Goal: Navigation & Orientation: Find specific page/section

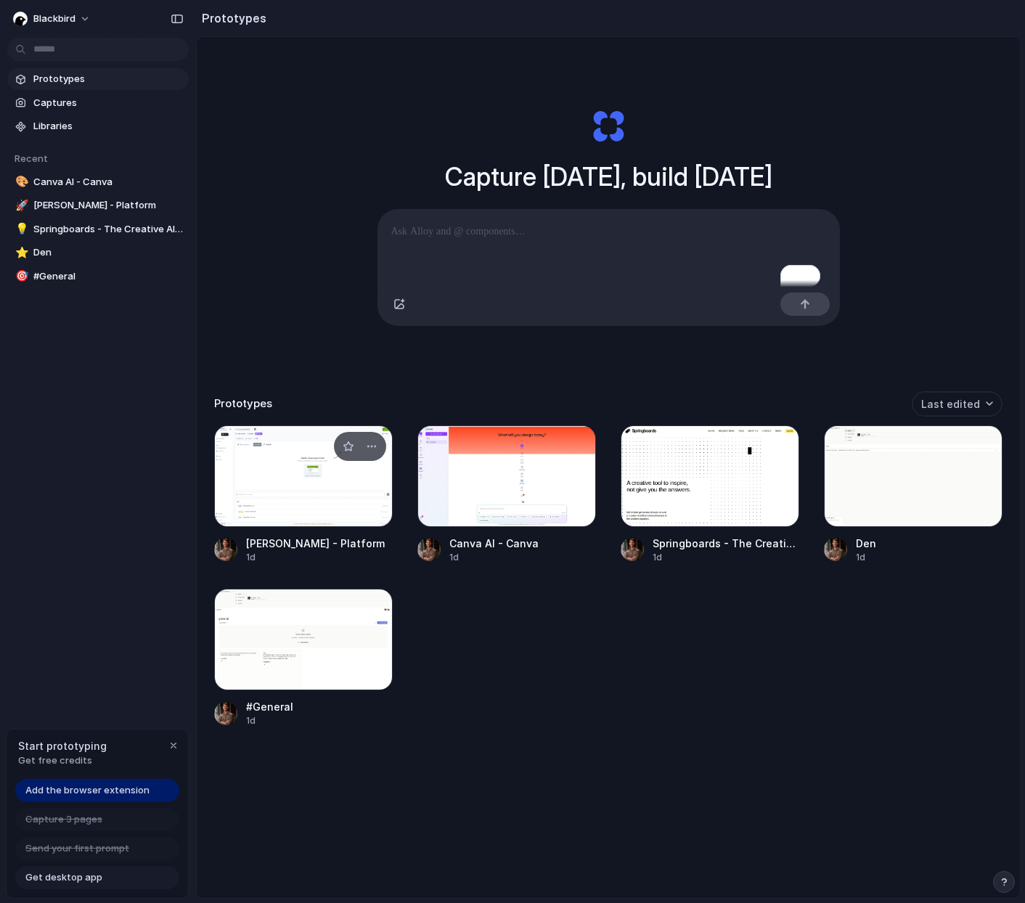
click at [340, 473] on div at bounding box center [303, 476] width 179 height 102
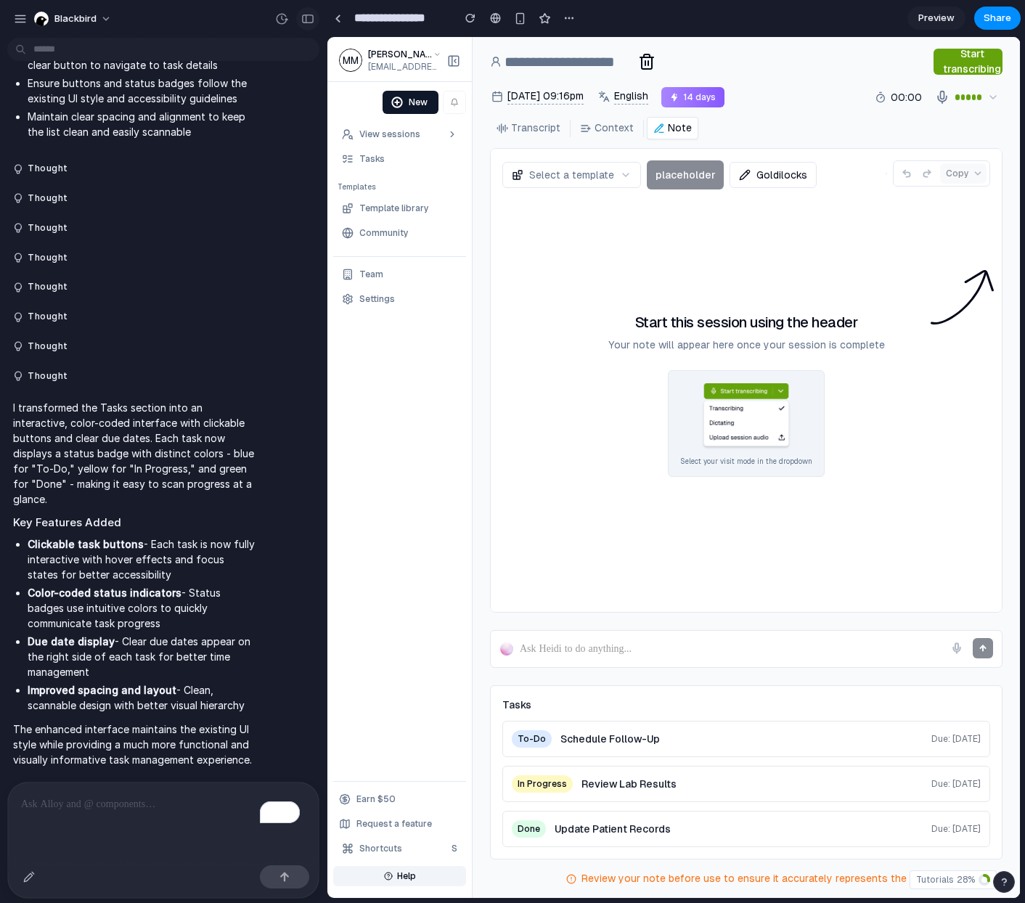
click at [312, 21] on button "button" at bounding box center [307, 18] width 23 height 23
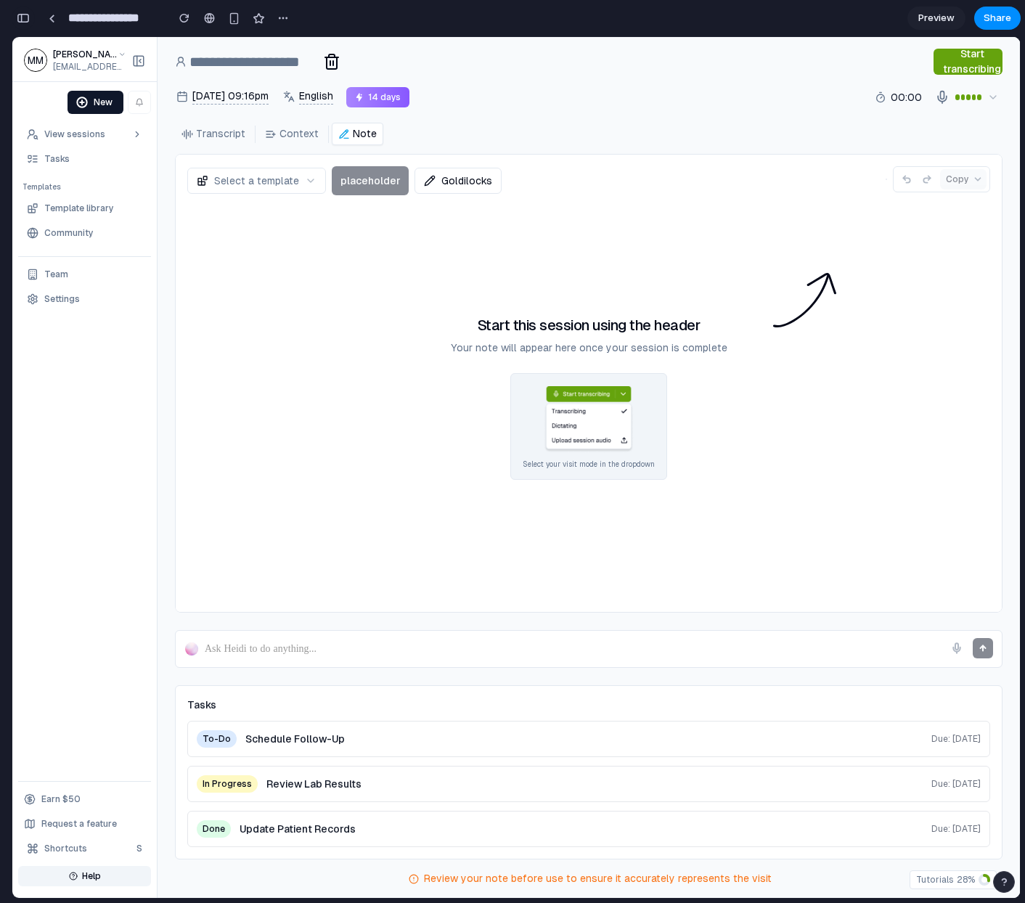
click at [27, 28] on button "button" at bounding box center [23, 18] width 23 height 23
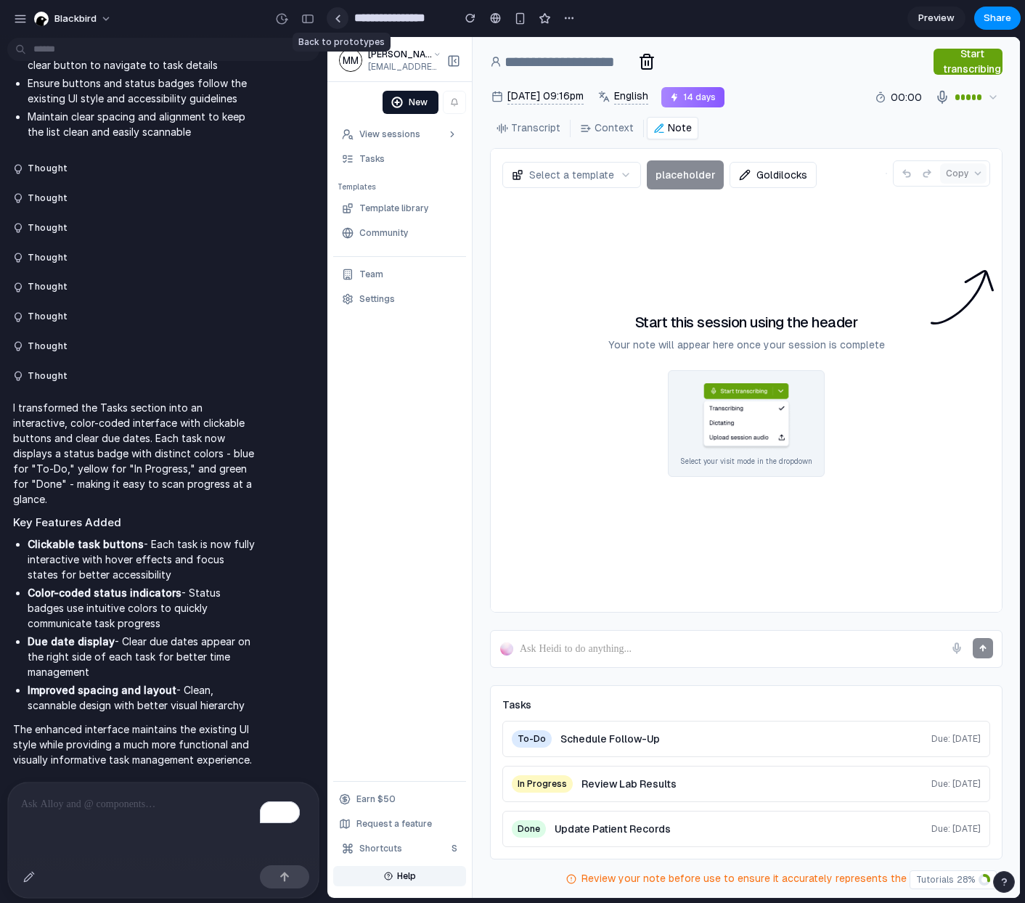
scroll to position [2337, 0]
click at [340, 17] on div at bounding box center [338, 19] width 7 height 8
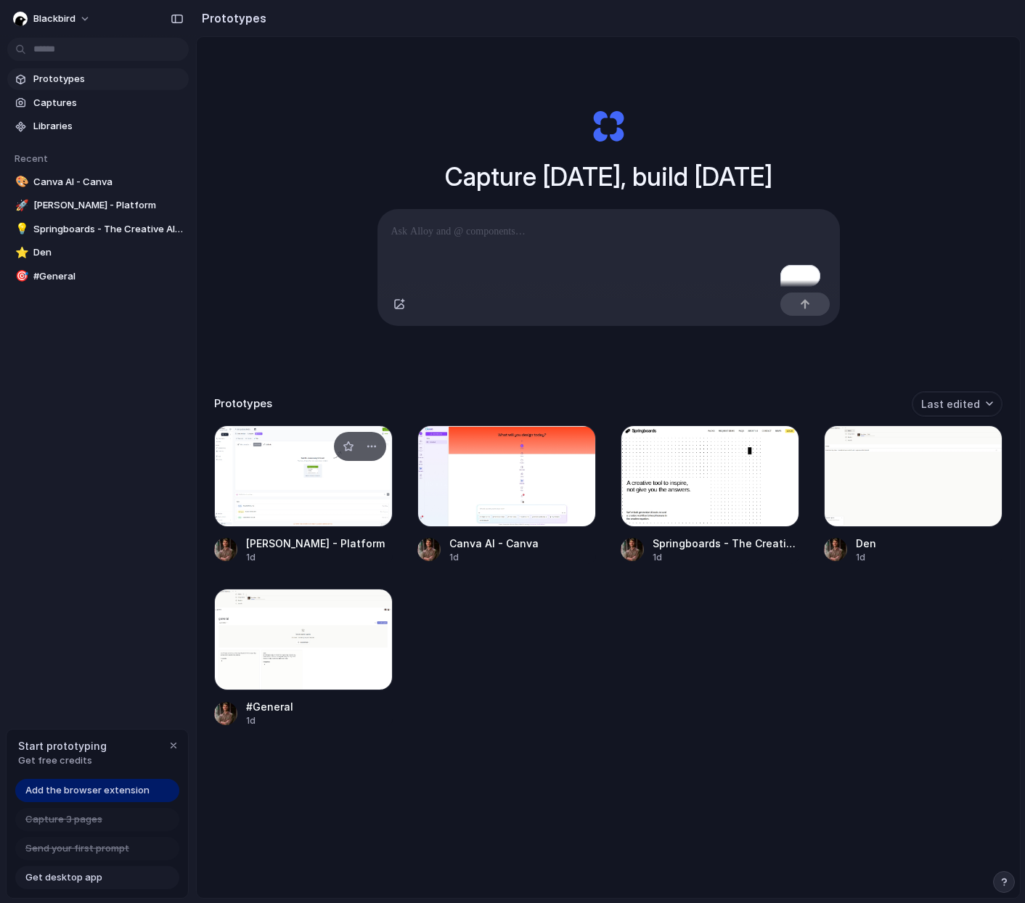
click at [316, 493] on div at bounding box center [303, 476] width 179 height 102
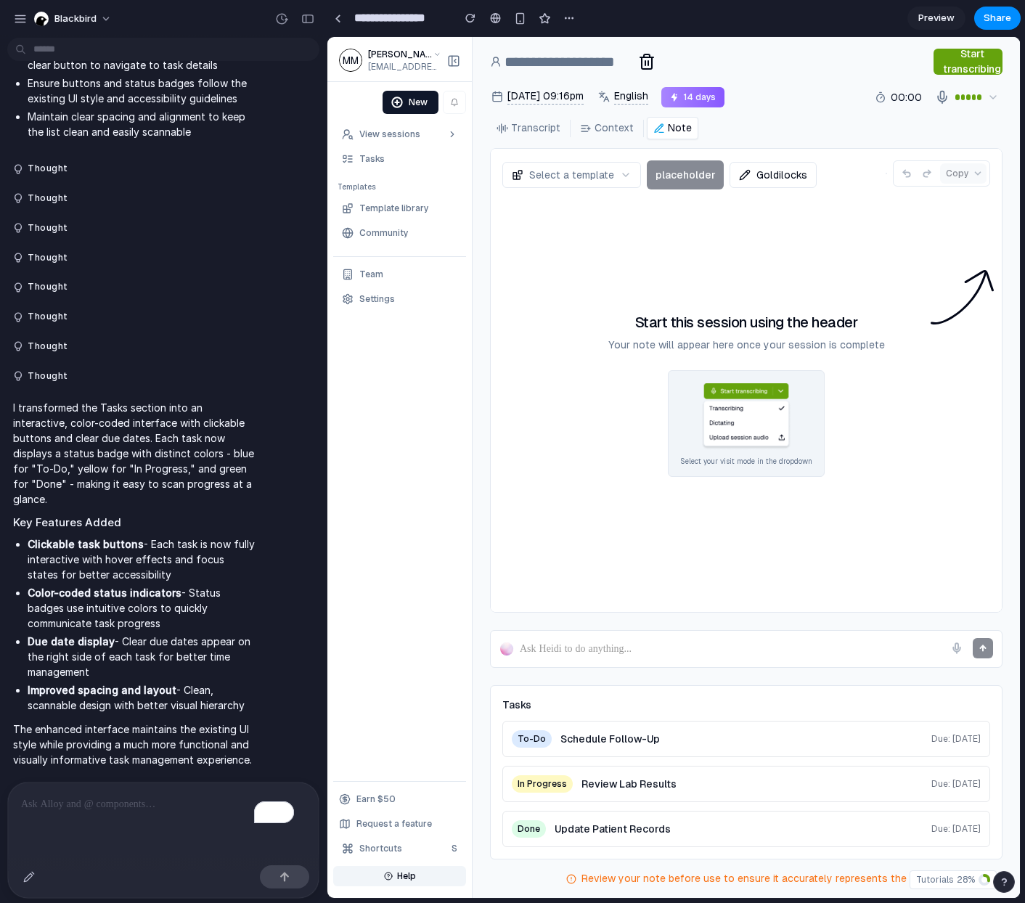
scroll to position [2389, 0]
click at [524, 13] on div "button" at bounding box center [520, 18] width 12 height 12
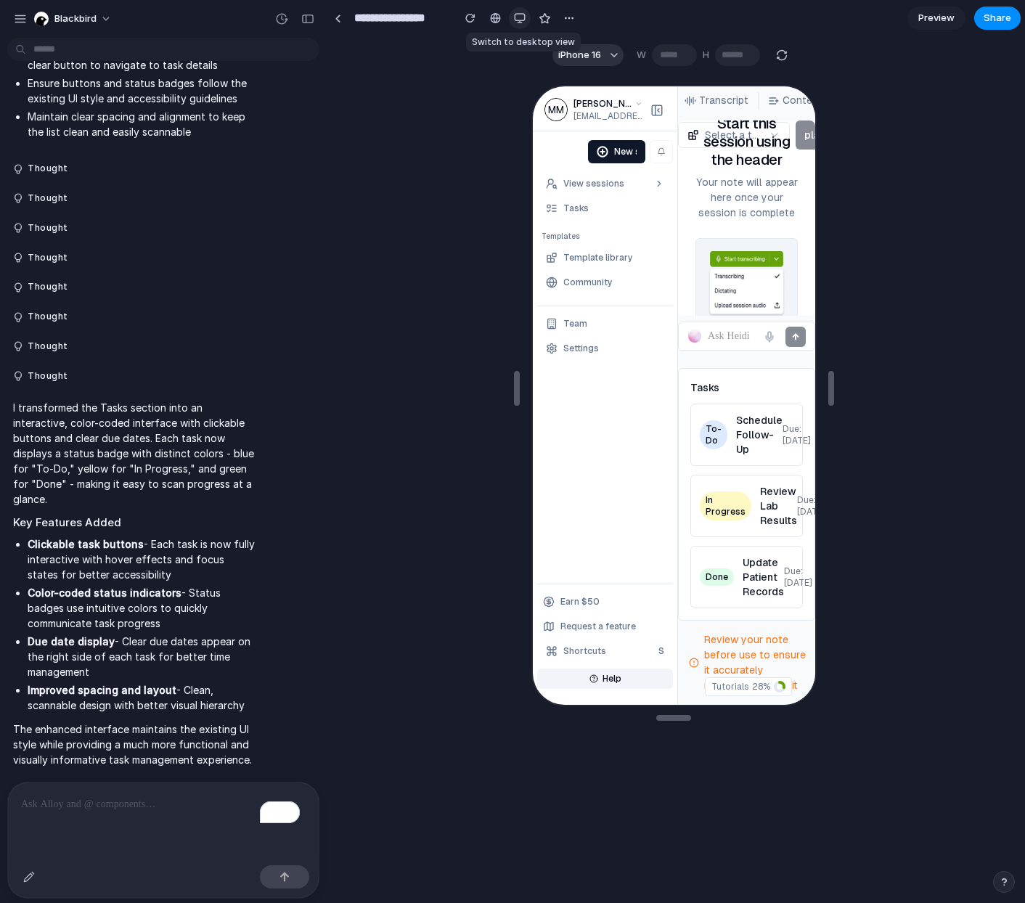
scroll to position [2337, 0]
click at [517, 22] on div "button" at bounding box center [520, 18] width 12 height 12
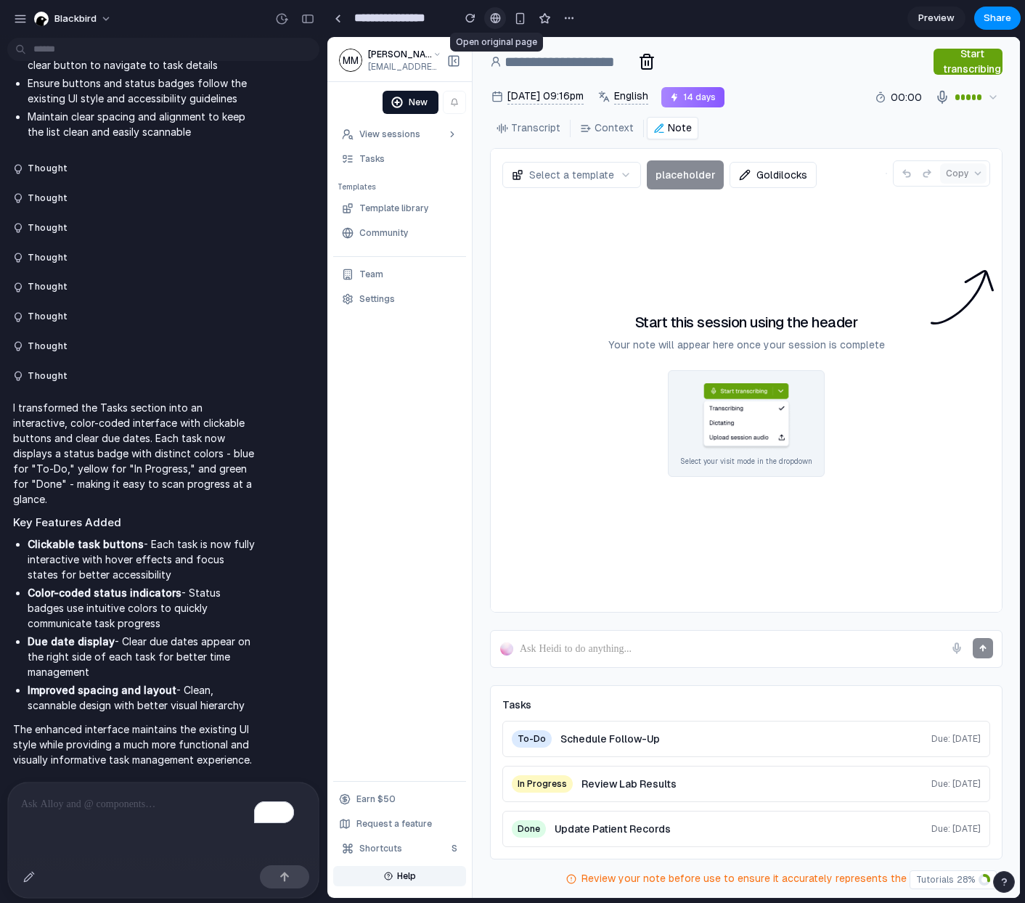
scroll to position [2389, 0]
click at [499, 20] on div at bounding box center [495, 18] width 11 height 12
click at [566, 21] on div "button" at bounding box center [569, 18] width 12 height 12
click at [566, 21] on div "Duplicate Delete" at bounding box center [512, 451] width 1025 height 903
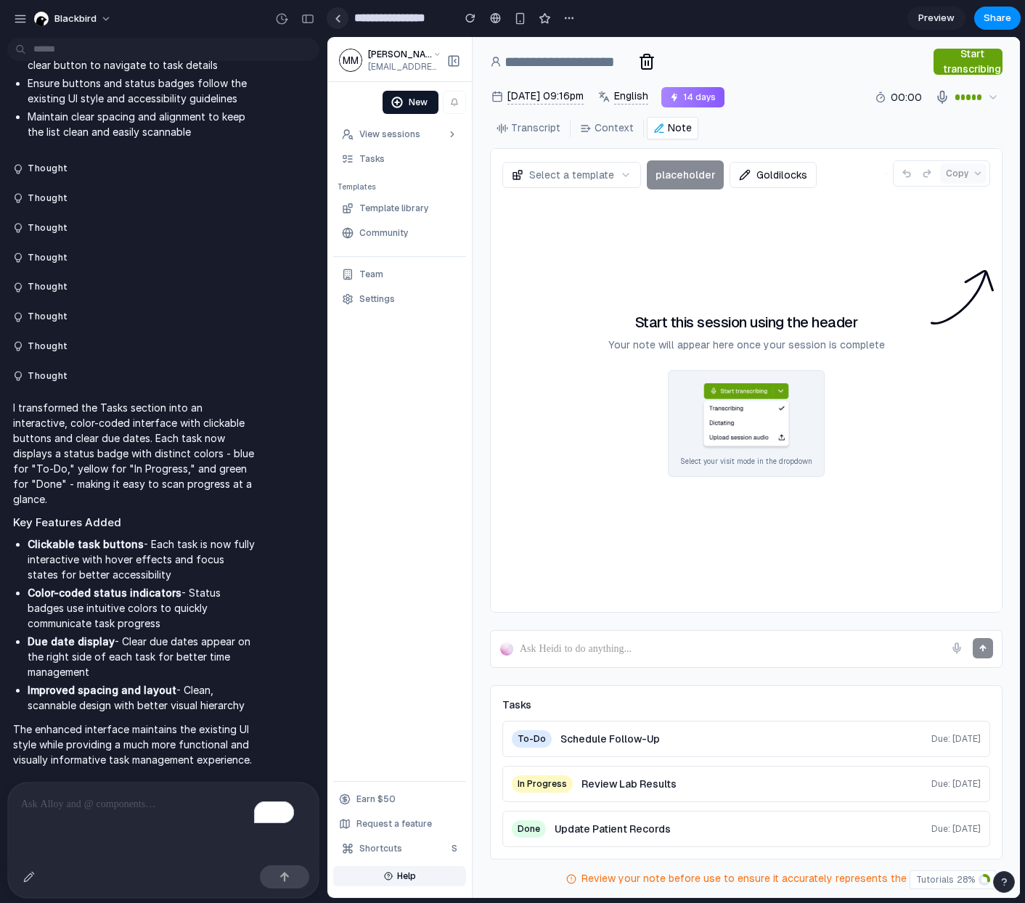
scroll to position [2389, 0]
click at [339, 21] on div at bounding box center [338, 19] width 7 height 8
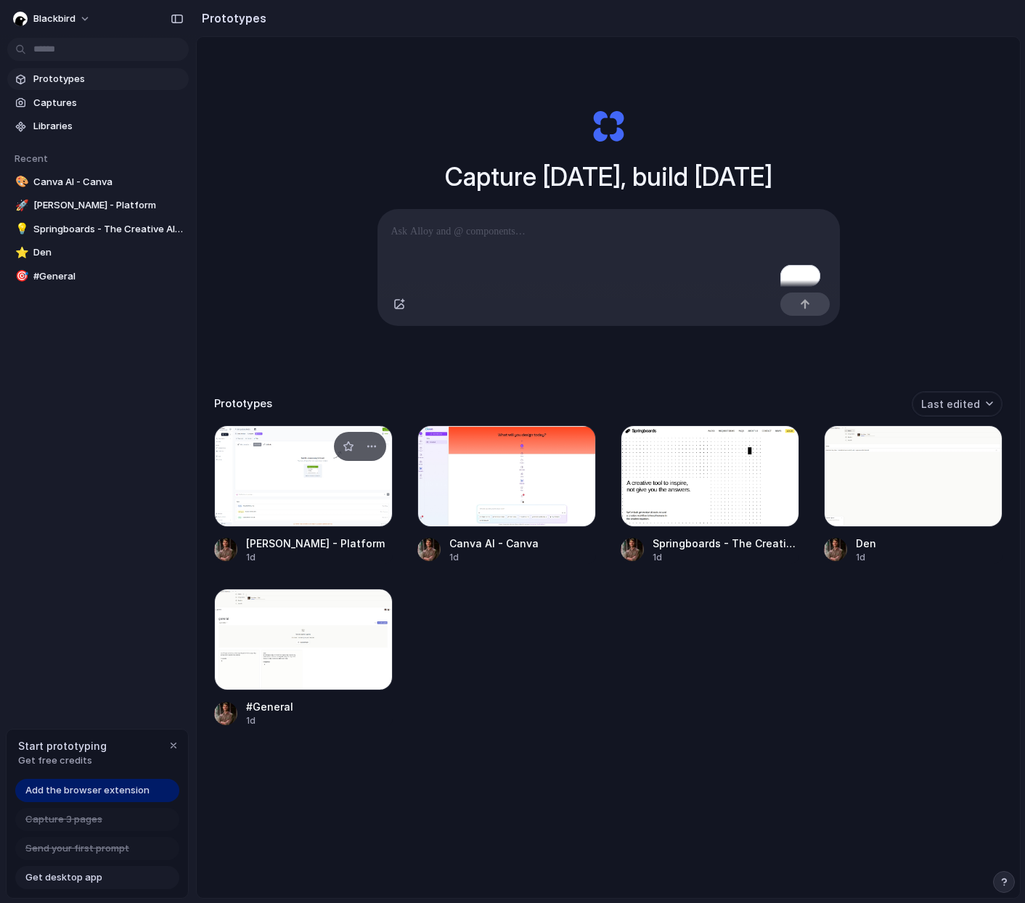
click at [247, 444] on div at bounding box center [303, 476] width 179 height 102
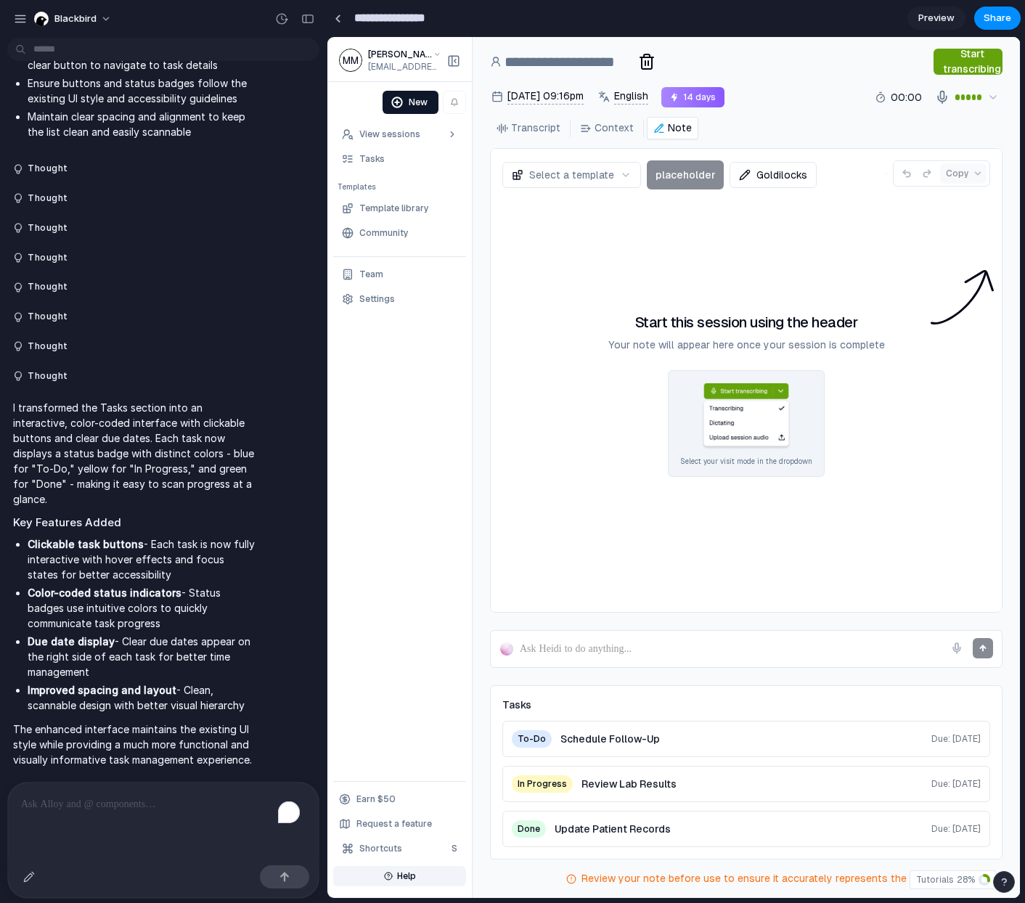
click at [403, 16] on input "**********" at bounding box center [399, 18] width 97 height 26
drag, startPoint x: 408, startPoint y: 17, endPoint x: 463, endPoint y: 20, distance: 55.2
click at [463, 20] on div "**********" at bounding box center [453, 18] width 253 height 26
click at [463, 20] on button "button" at bounding box center [470, 18] width 22 height 22
click at [331, 20] on link at bounding box center [338, 18] width 22 height 22
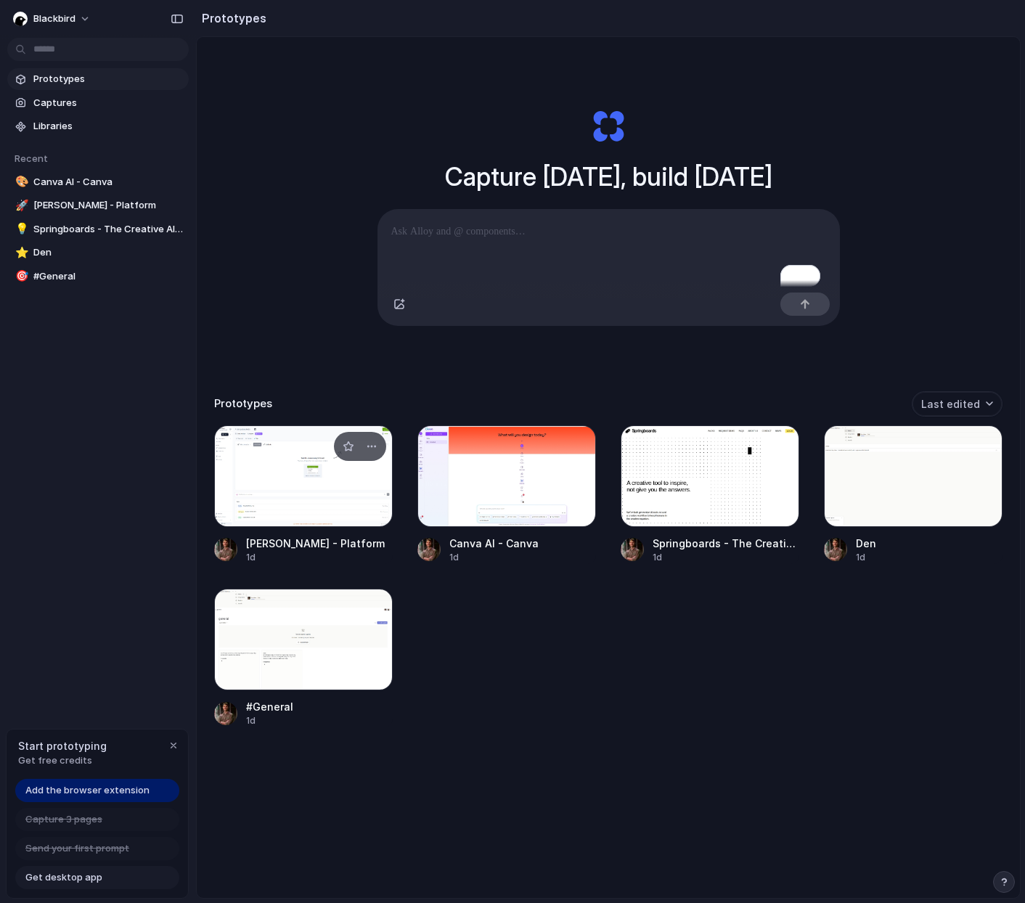
click at [275, 487] on div at bounding box center [303, 476] width 179 height 102
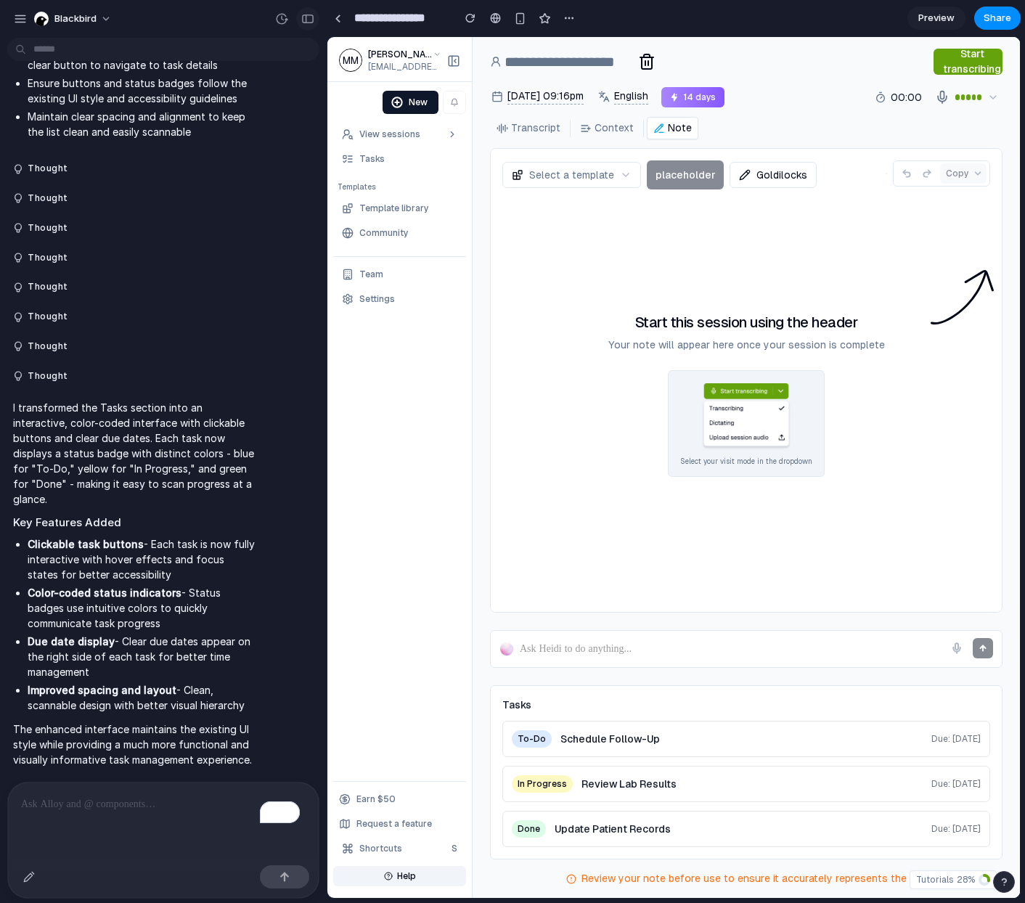
click at [301, 15] on div "button" at bounding box center [307, 19] width 13 height 10
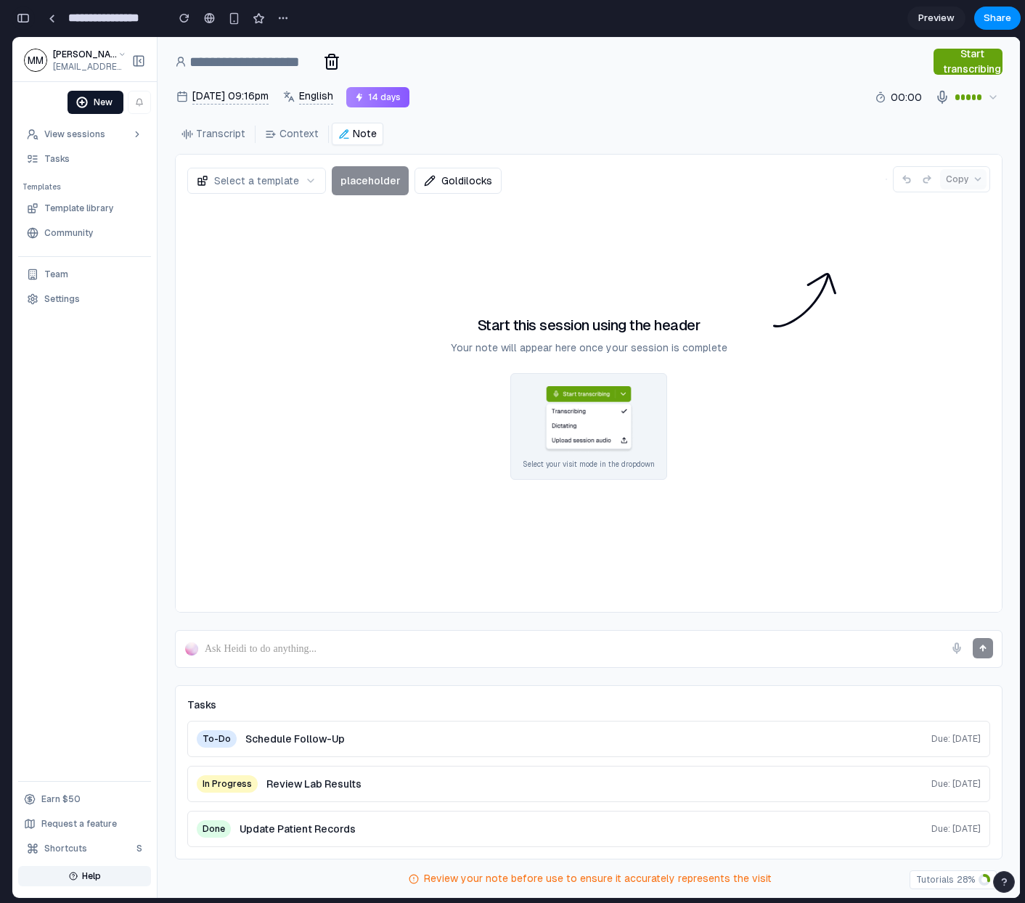
click at [29, 20] on div "button" at bounding box center [23, 18] width 13 height 10
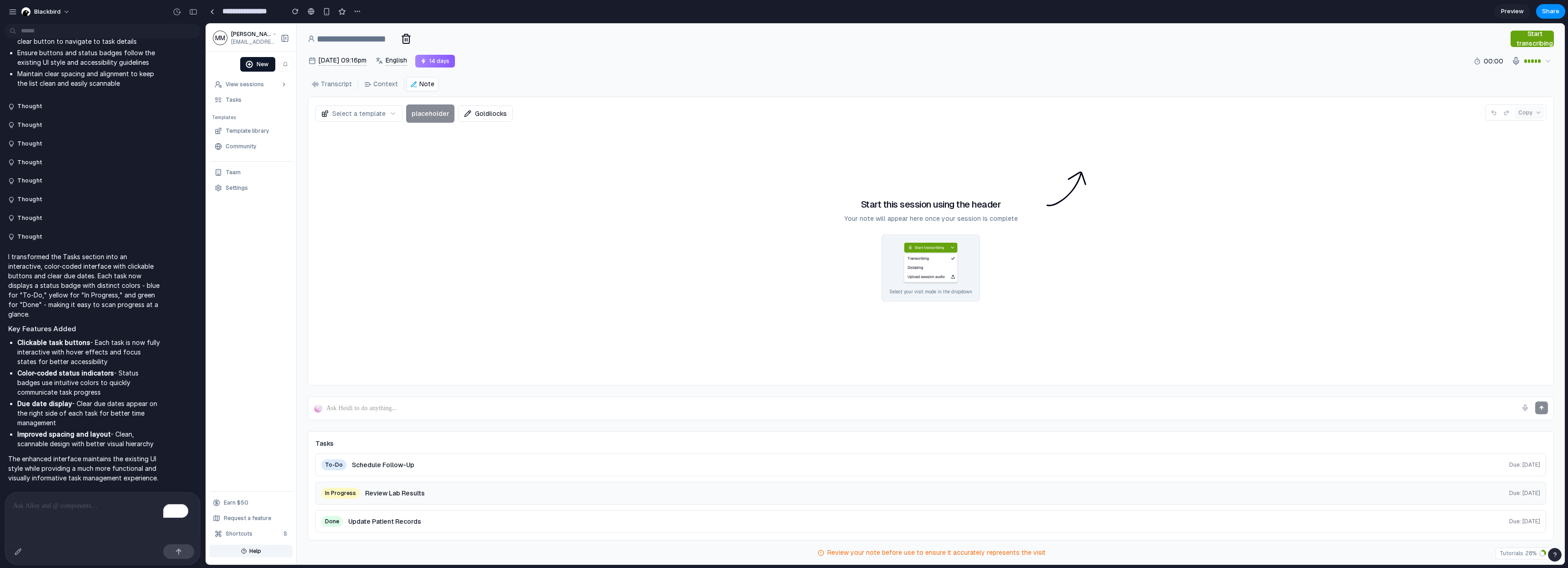
scroll to position [1468, 0]
click at [192, 11] on div "button" at bounding box center [193, 12] width 8 height 6
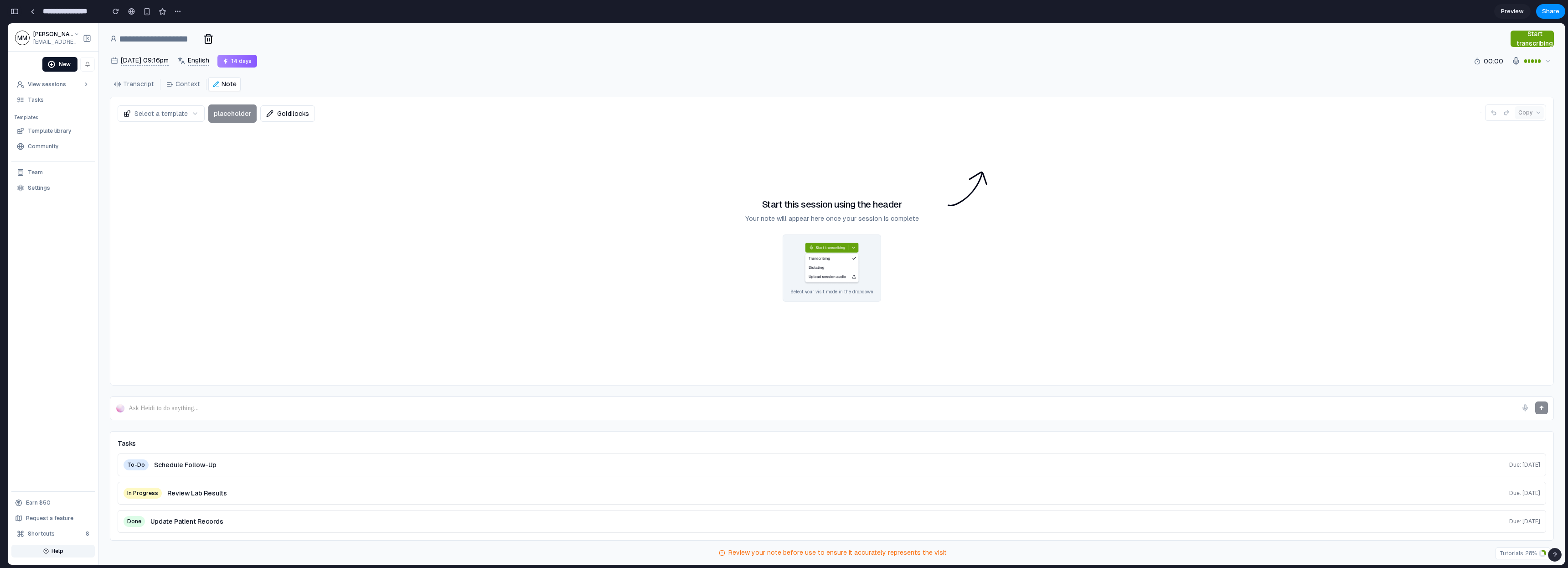
click at [16, 13] on div "button" at bounding box center [14, 11] width 8 height 6
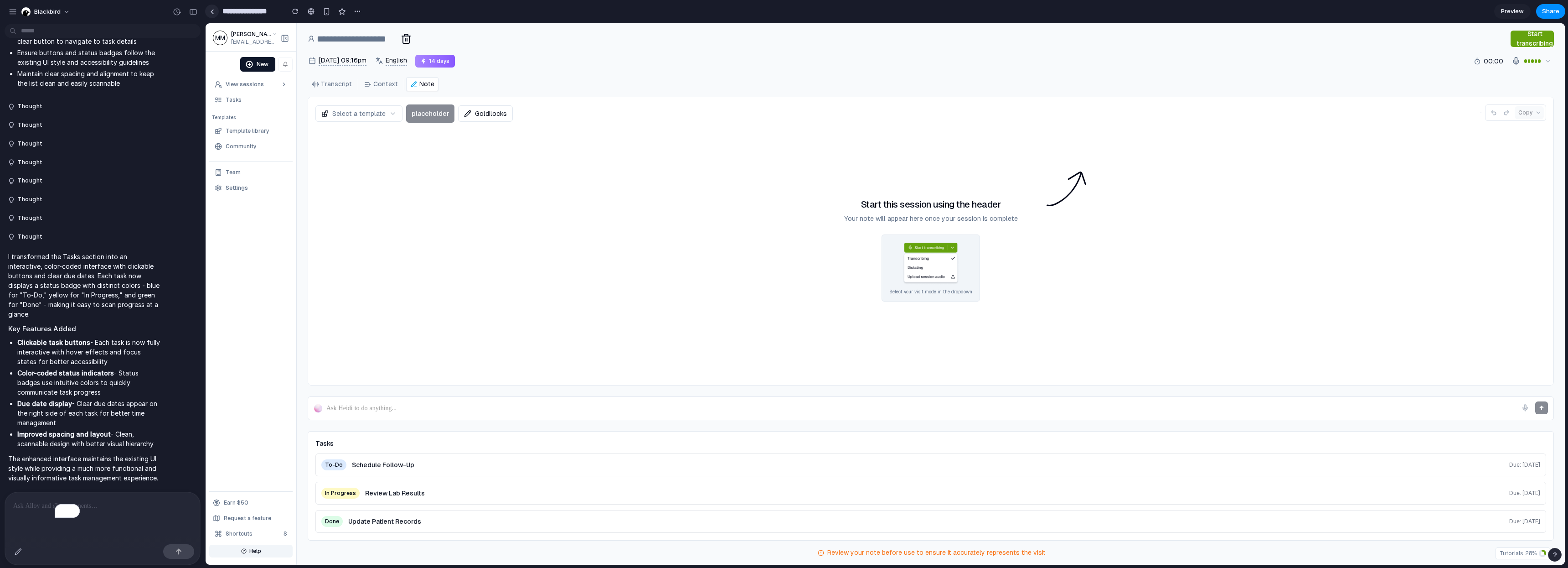
click at [215, 11] on link at bounding box center [212, 11] width 14 height 14
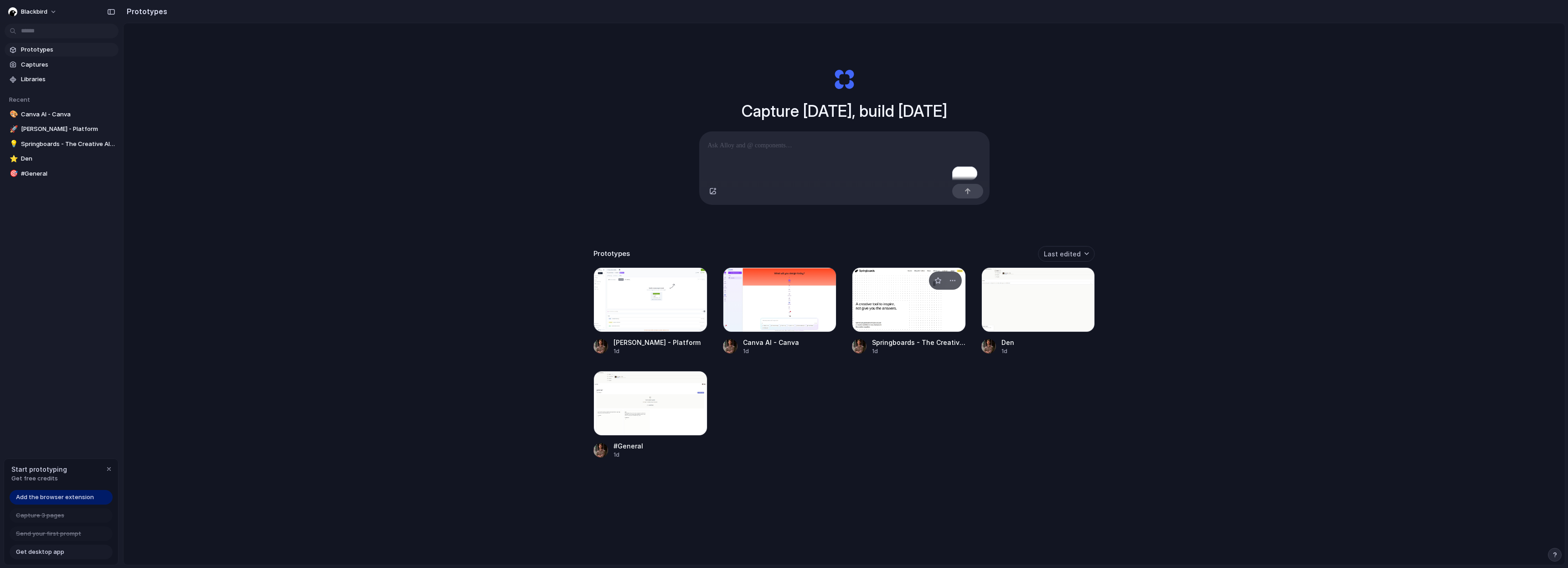
click at [643, 298] on div at bounding box center [909, 299] width 114 height 65
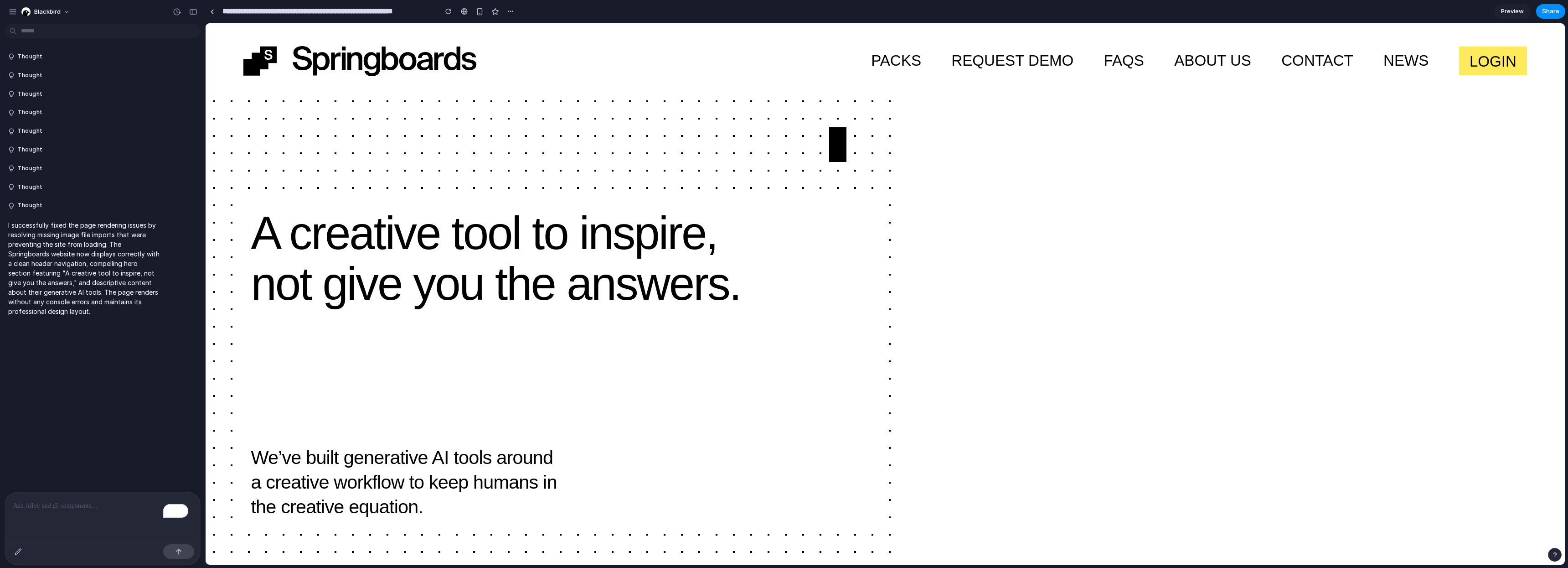
click at [643, 195] on section "A creative tool to inspire, not give you the answers. We’ve built generative AI…" at bounding box center [885, 294] width 1360 height 542
click at [213, 11] on div at bounding box center [212, 12] width 4 height 5
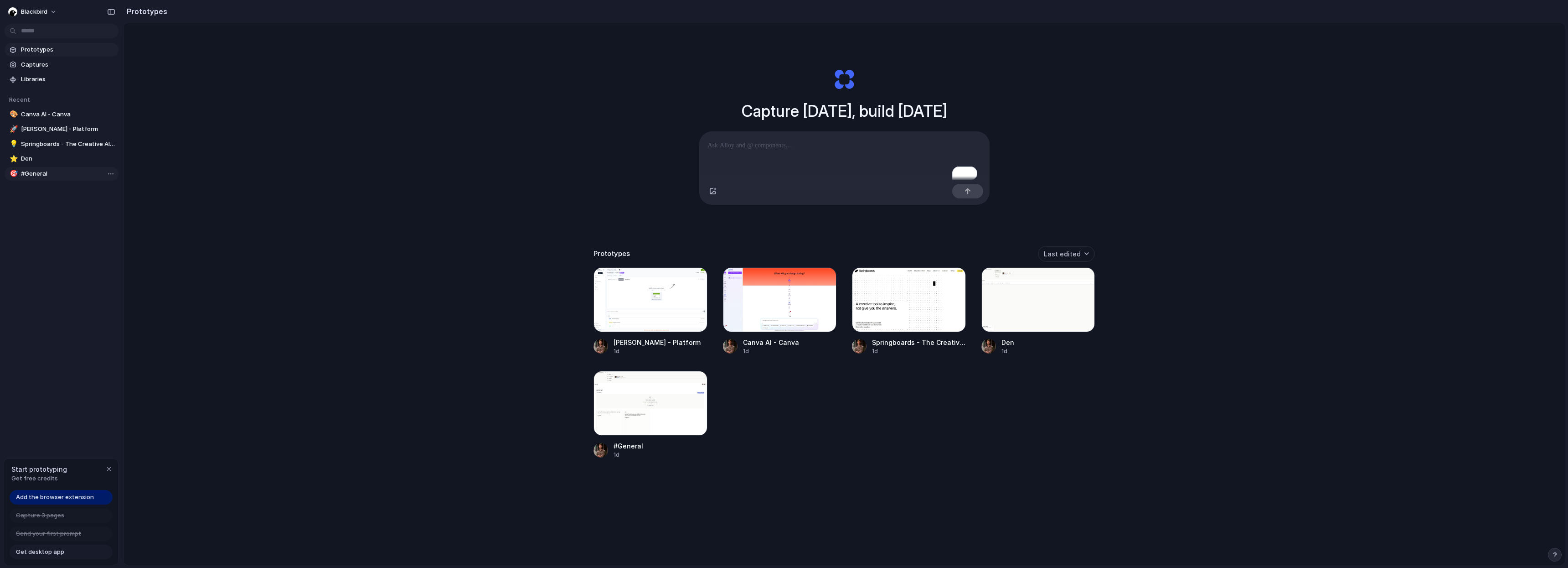
click at [58, 176] on span "#General" at bounding box center [68, 173] width 94 height 9
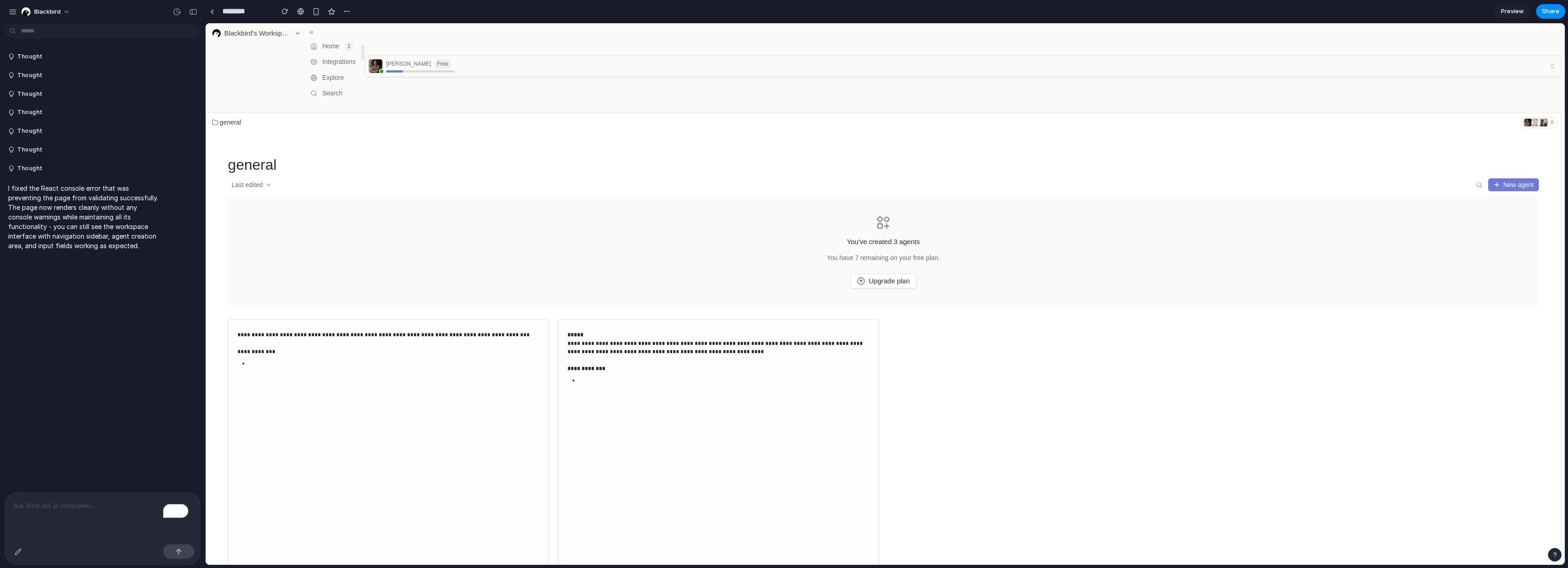
scroll to position [4, 0]
drag, startPoint x: 841, startPoint y: 236, endPoint x: 930, endPoint y: 237, distance: 89.0
click at [643, 237] on div "You've created 3 agents You have 7 remaining on your free plan. Upgrade plan" at bounding box center [884, 250] width 1311 height 110
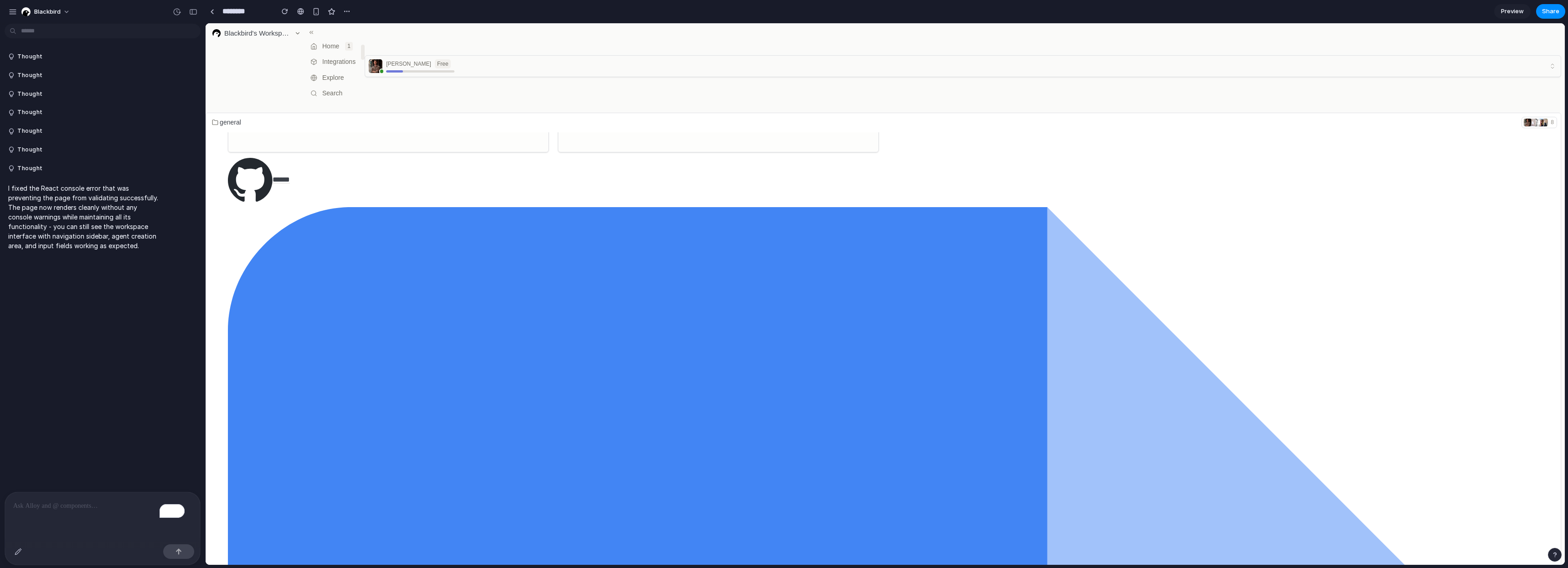
scroll to position [0, 0]
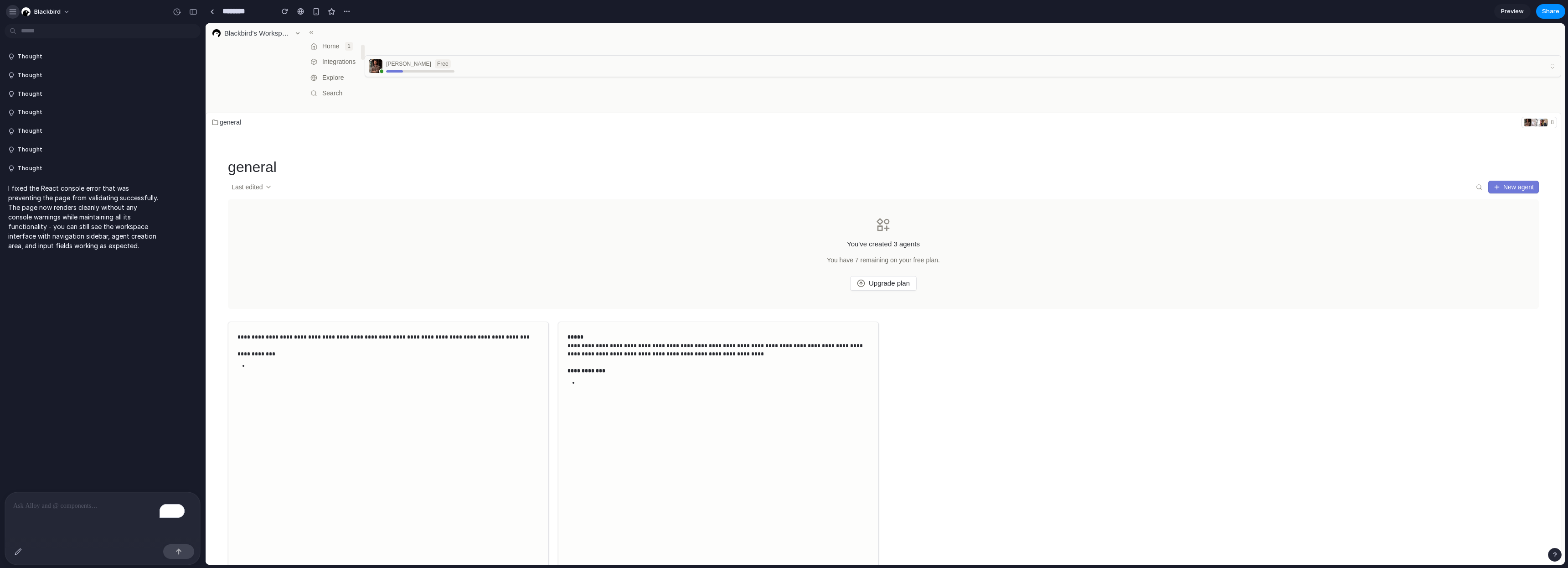
click at [10, 16] on div "button" at bounding box center [13, 11] width 8 height 8
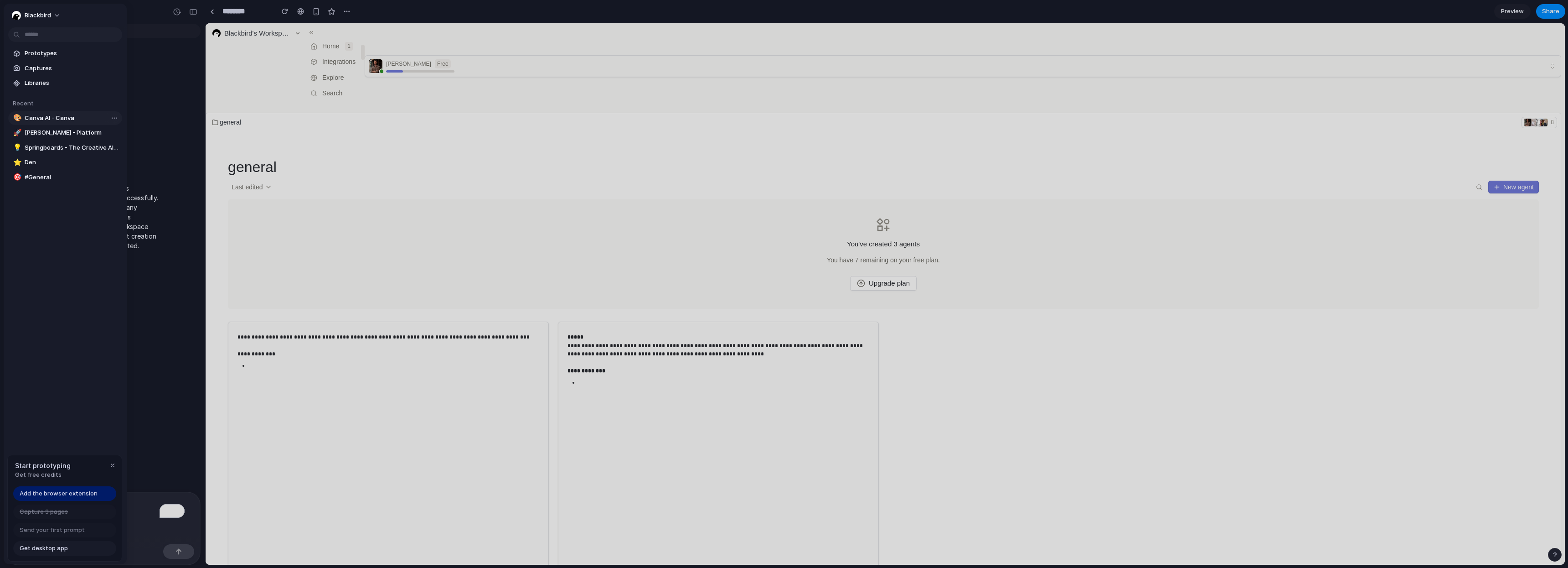
click at [45, 118] on span "Canva AI - Canva" at bounding box center [72, 118] width 94 height 9
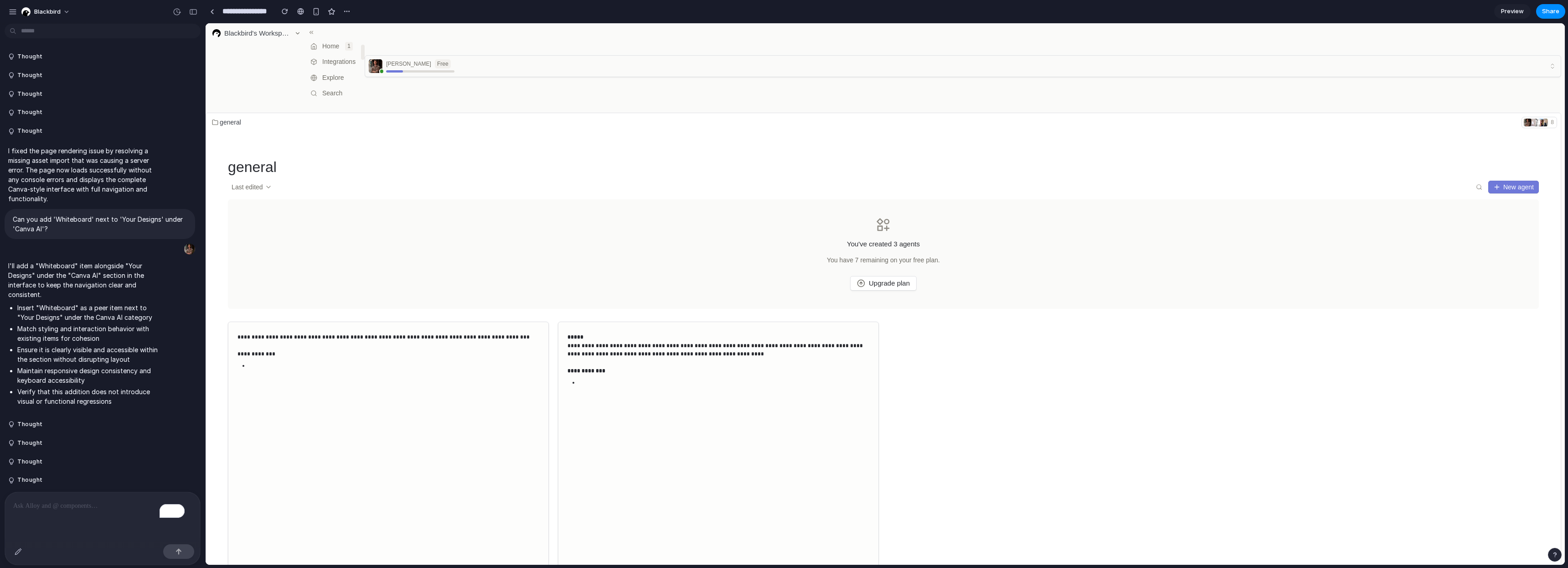
type input "**********"
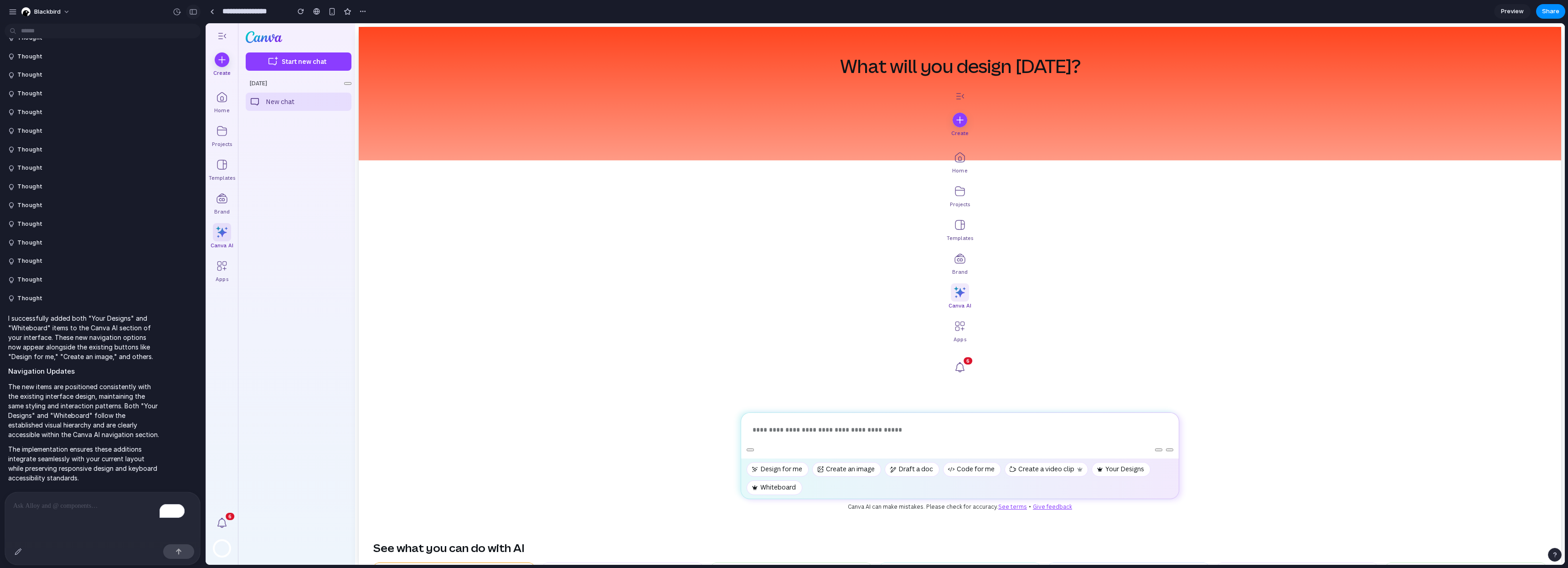
click at [192, 15] on button "button" at bounding box center [193, 11] width 14 height 14
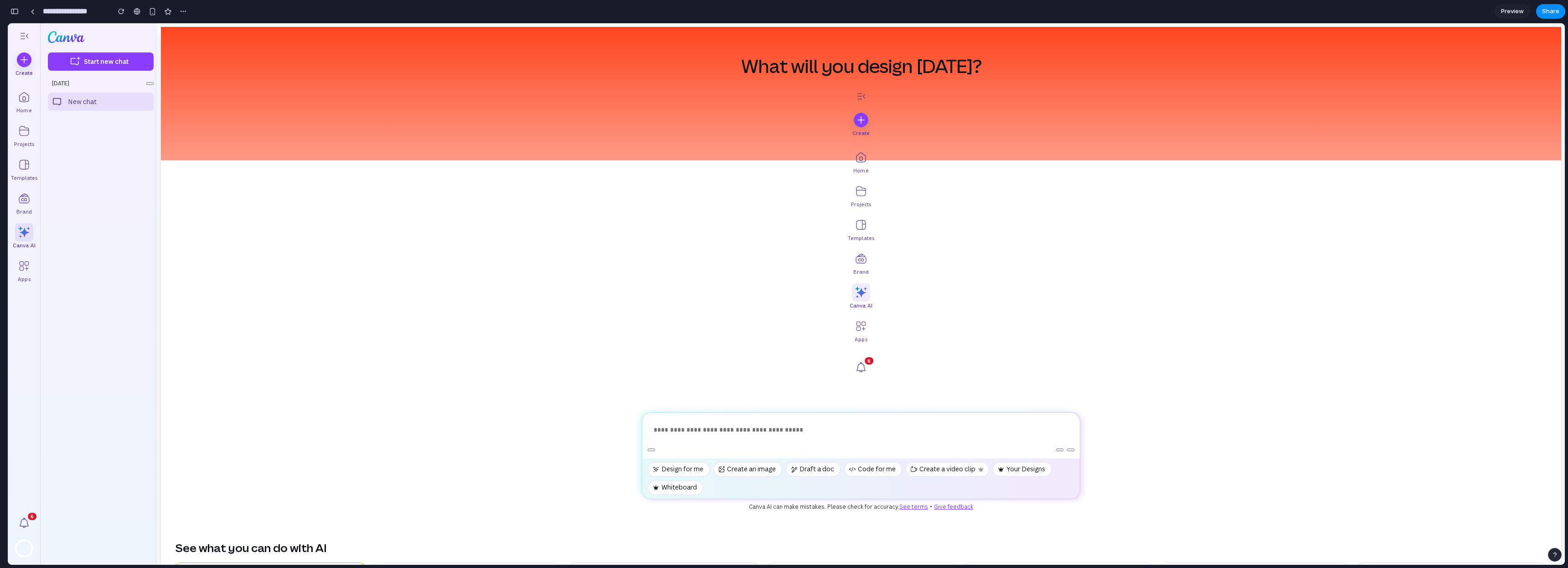
click at [14, 13] on div "button" at bounding box center [14, 11] width 8 height 6
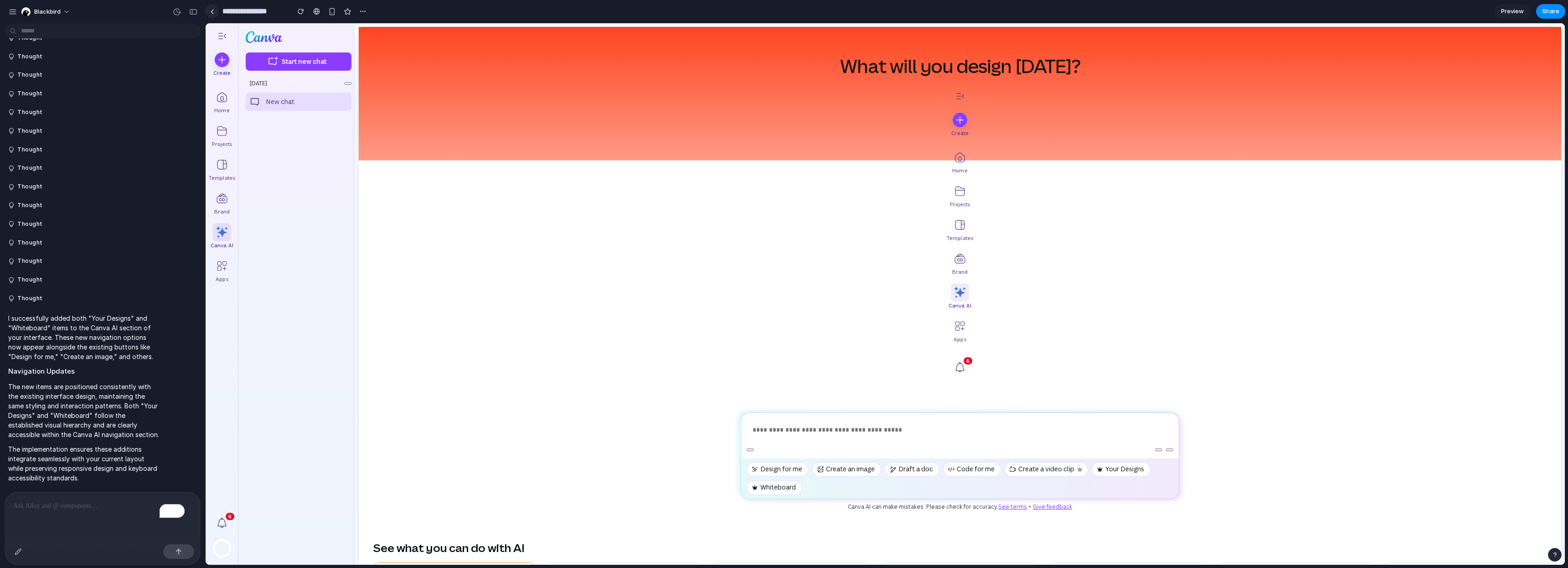
click at [207, 12] on link at bounding box center [212, 11] width 14 height 14
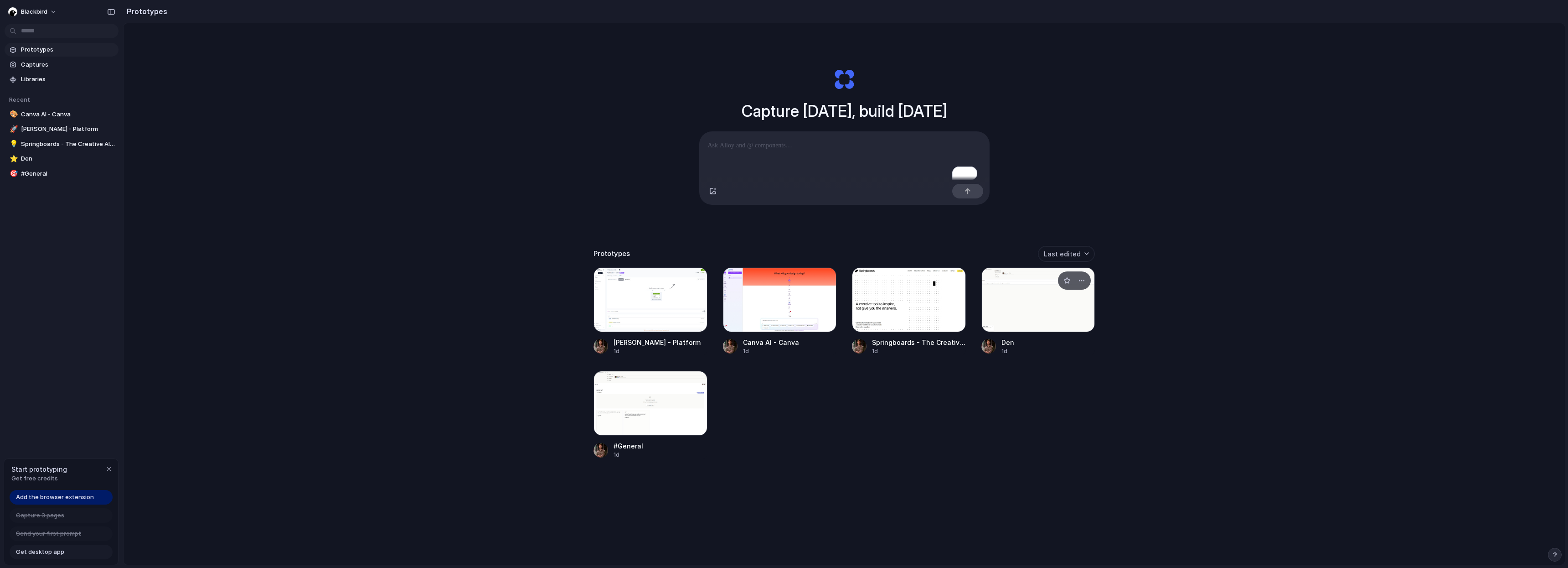
click at [643, 285] on div at bounding box center [1038, 299] width 114 height 65
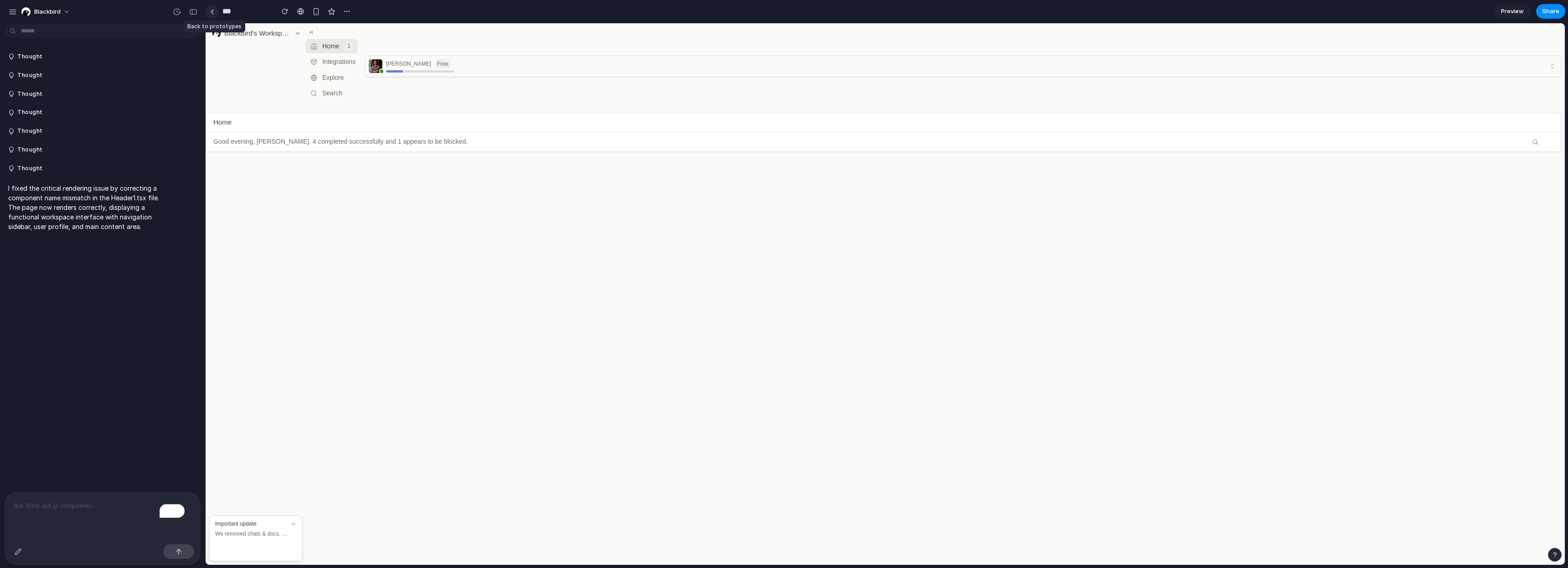
click at [212, 14] on link at bounding box center [212, 11] width 14 height 14
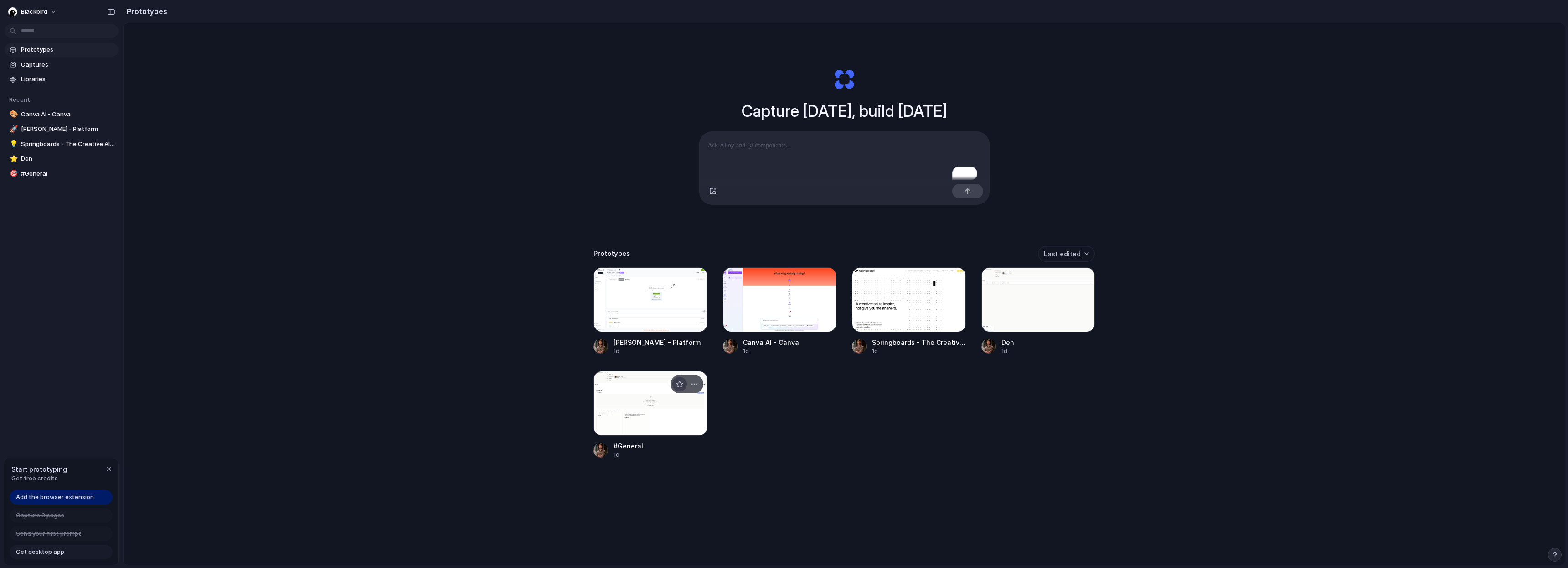
click at [643, 391] on button "button" at bounding box center [679, 384] width 14 height 14
click at [643, 402] on div at bounding box center [650, 403] width 114 height 65
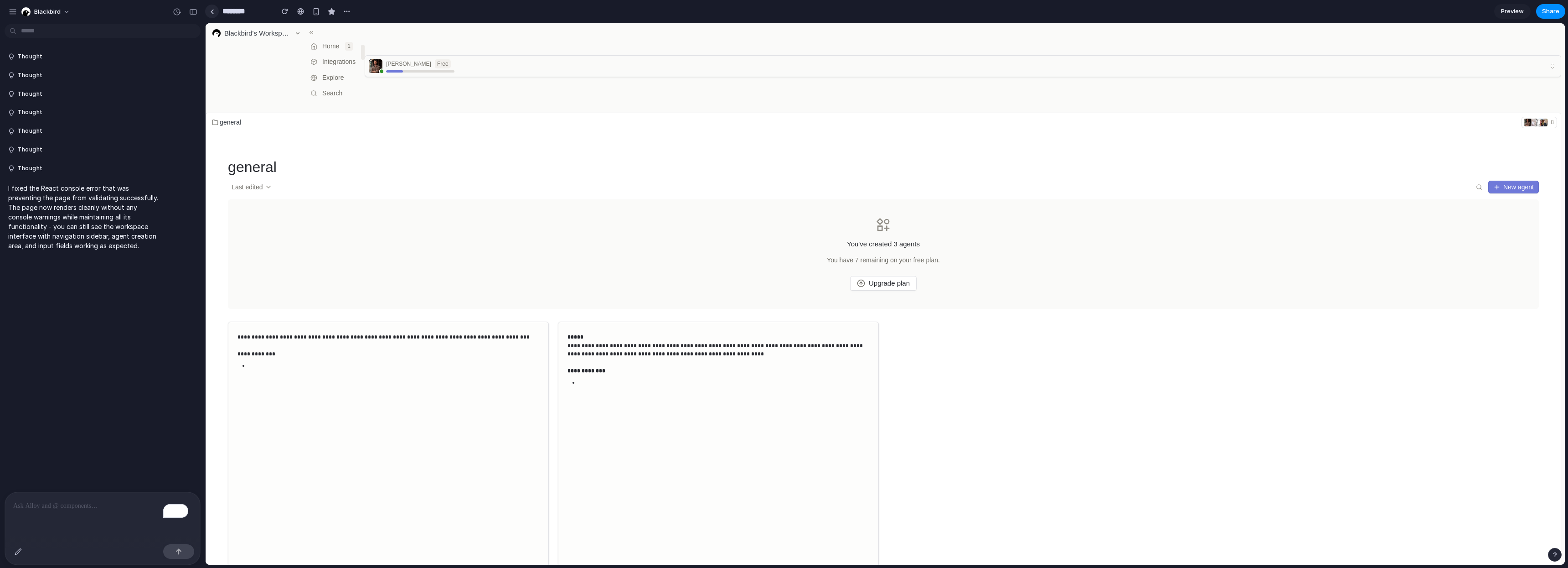
click at [212, 13] on div at bounding box center [212, 12] width 4 height 5
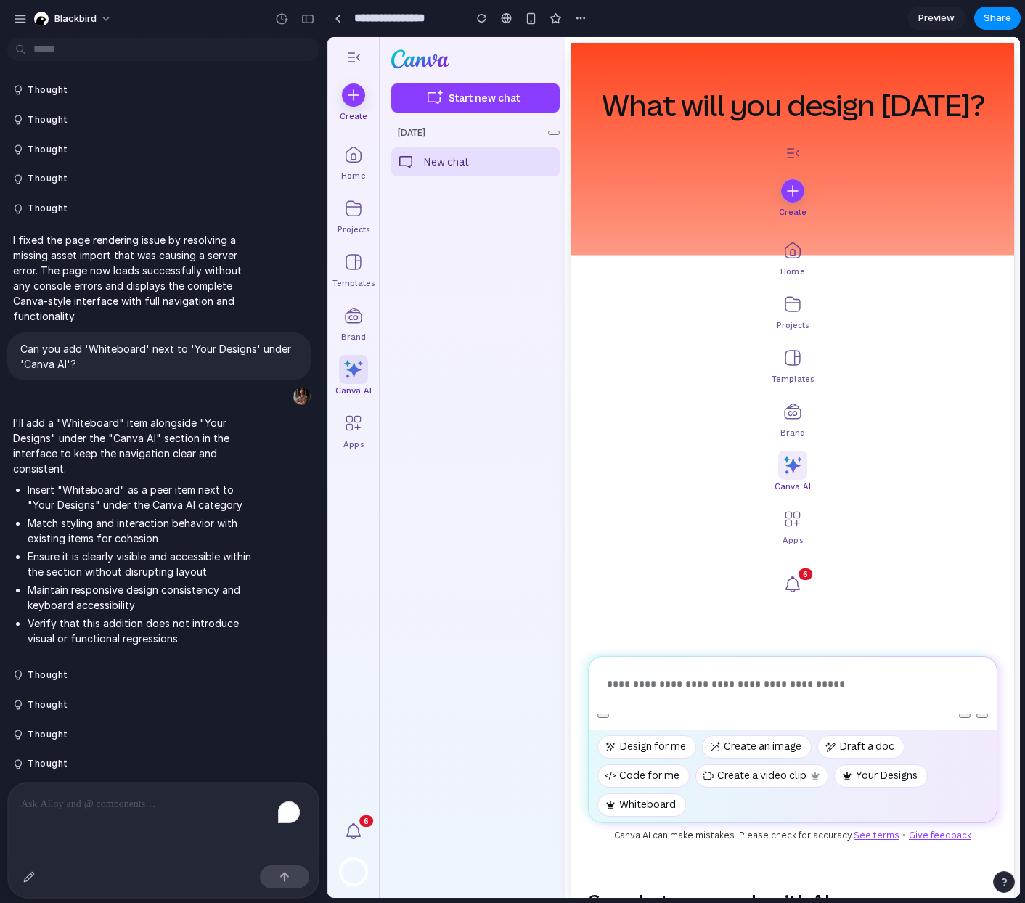
scroll to position [666, 0]
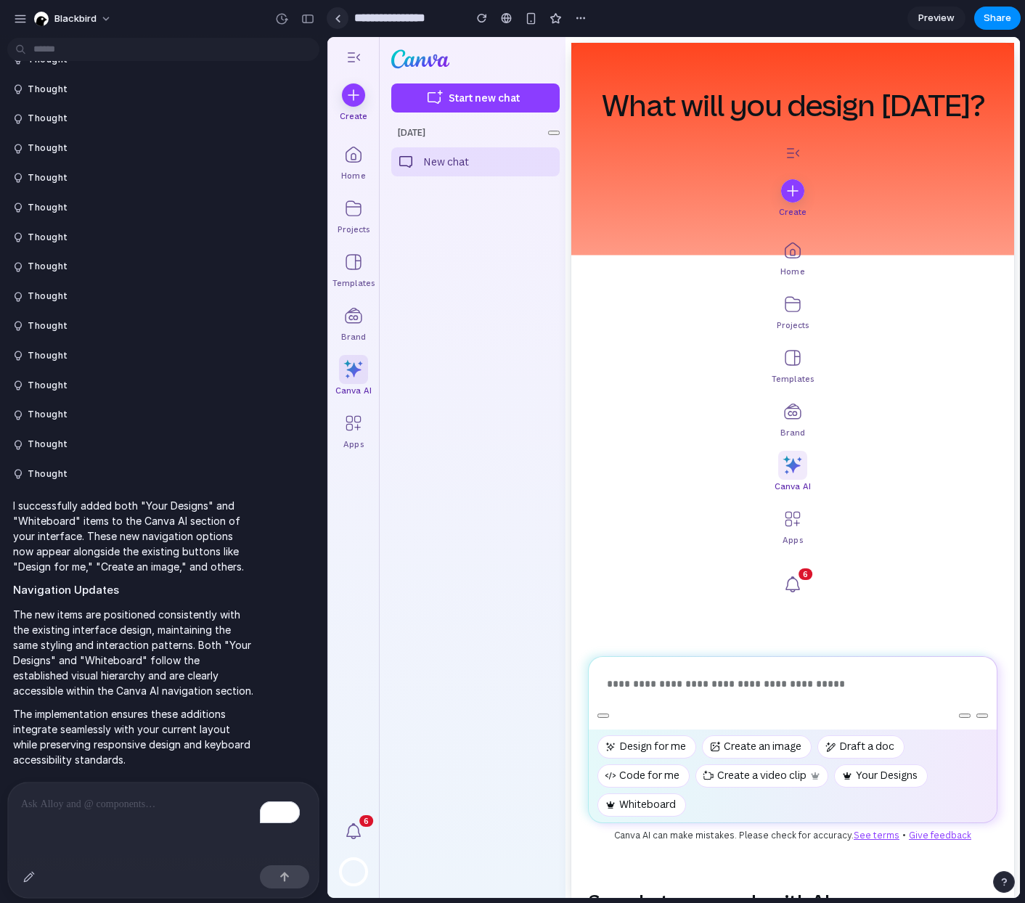
click at [341, 21] on link at bounding box center [338, 18] width 22 height 22
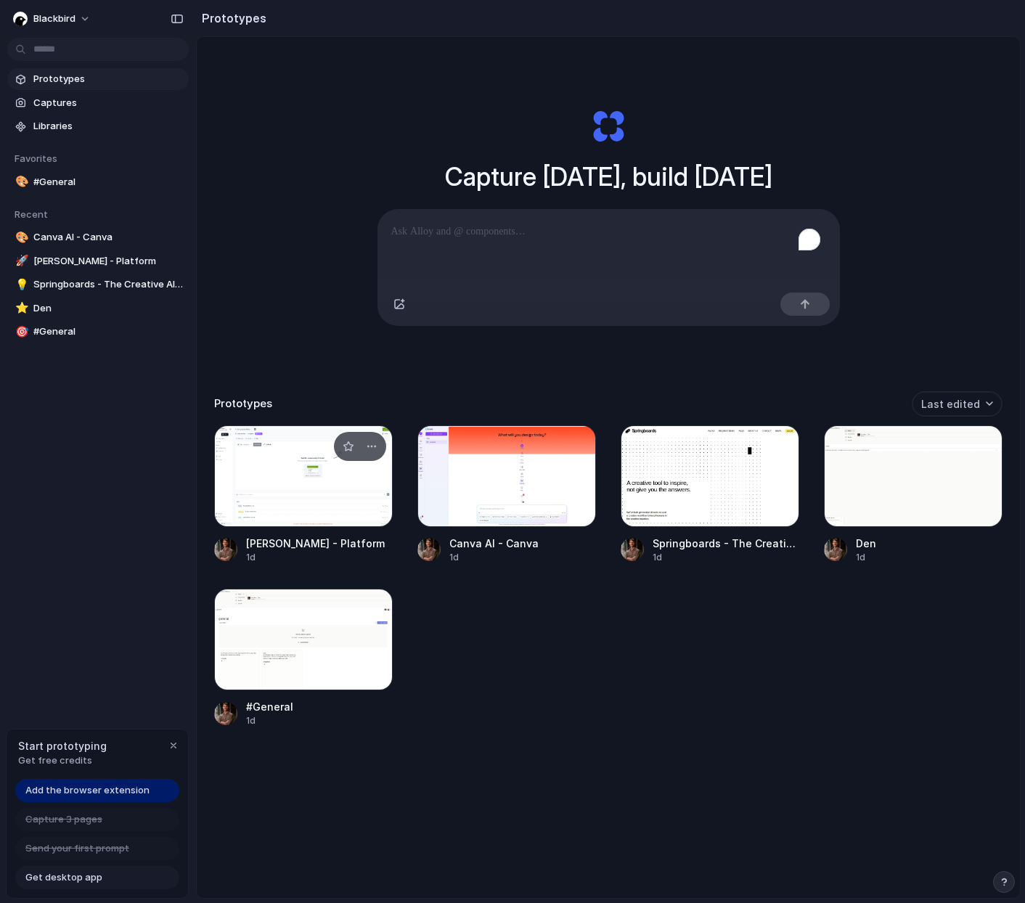
click at [346, 489] on div at bounding box center [303, 476] width 179 height 102
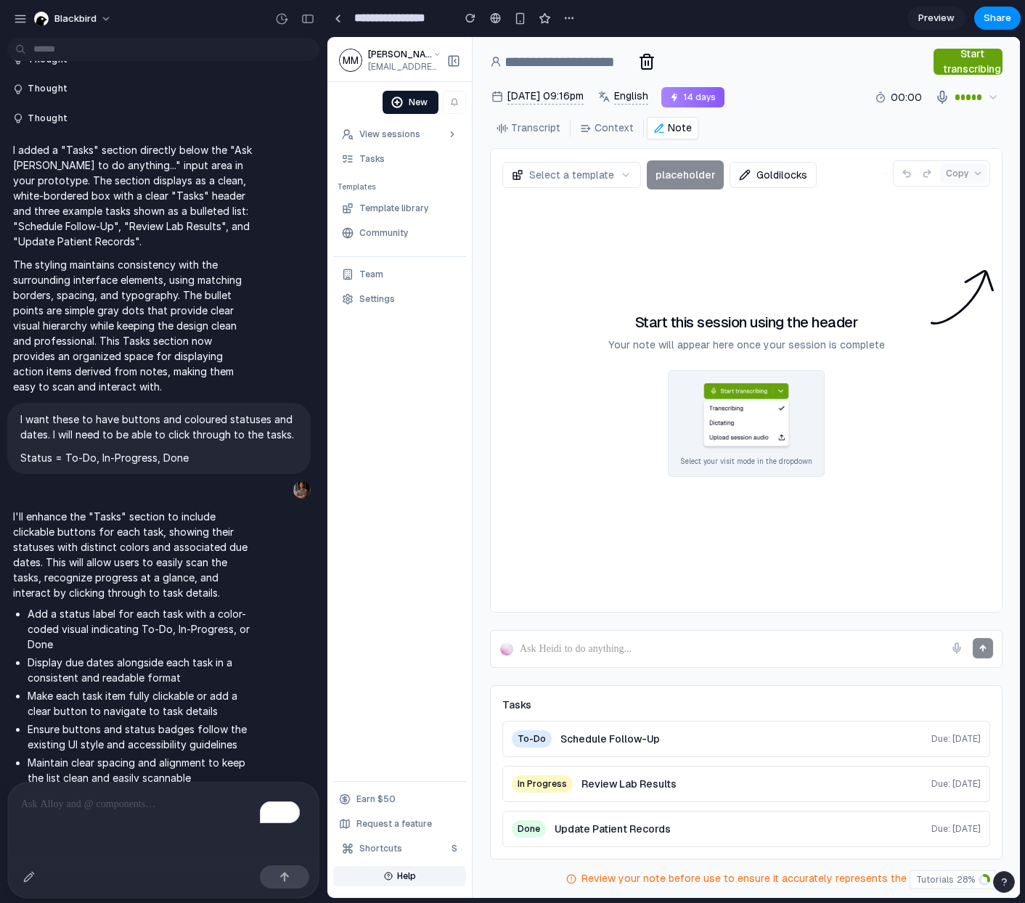
scroll to position [2337, 0]
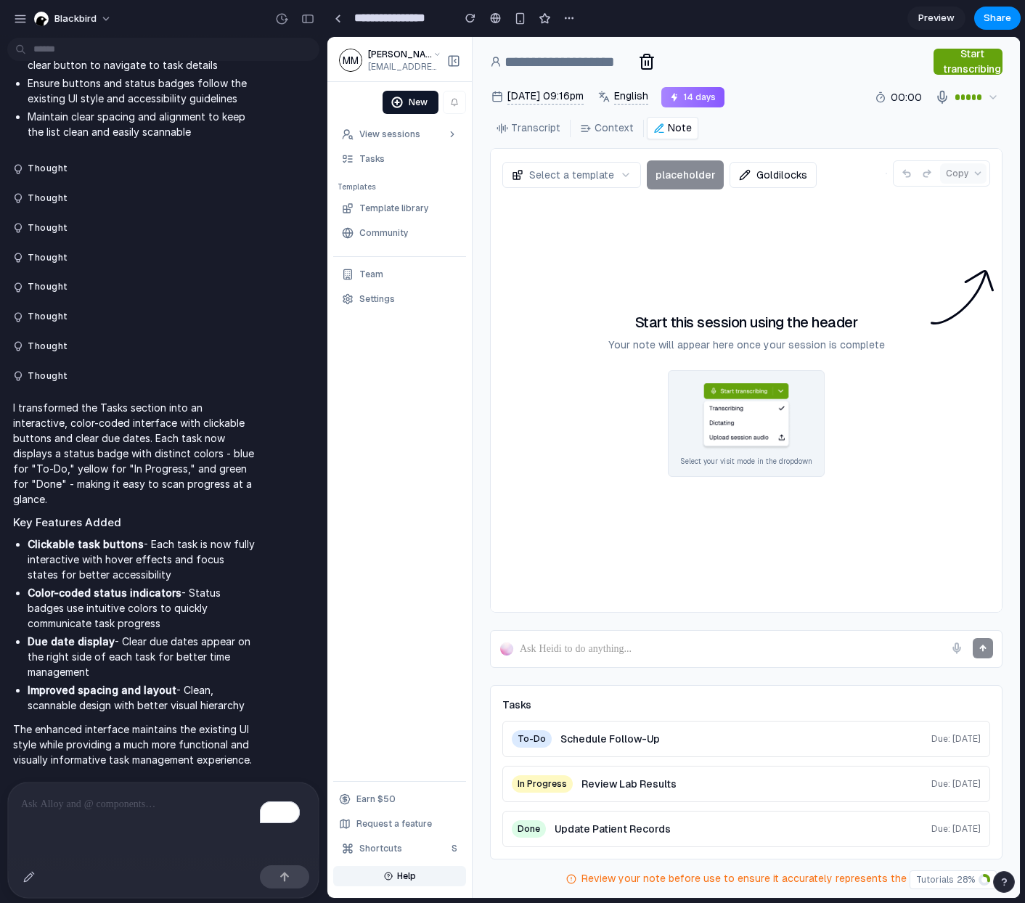
click at [165, 515] on h2 "Key Features Added" at bounding box center [134, 523] width 242 height 17
